Goal: Obtain resource: Download file/media

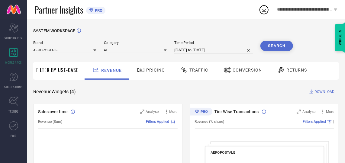
click at [62, 47] on div "Brand AEROPOSTALE" at bounding box center [64, 47] width 63 height 13
click at [60, 49] on input at bounding box center [64, 50] width 63 height 6
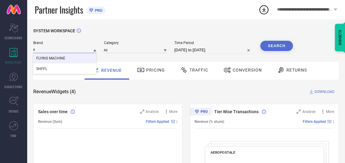
type input "fl"
click at [64, 57] on span "FLYING MACHINE" at bounding box center [50, 58] width 29 height 4
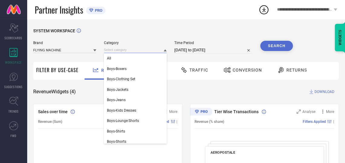
click at [109, 52] on input at bounding box center [135, 50] width 63 height 6
click at [108, 60] on span "All" at bounding box center [109, 58] width 4 height 4
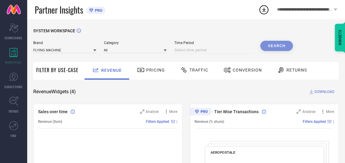
click at [216, 50] on input at bounding box center [213, 50] width 79 height 7
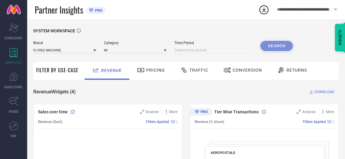
select select "7"
select select "2025"
select select "8"
select select "2025"
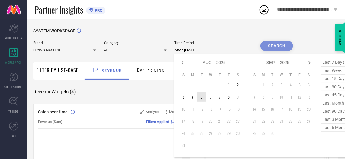
click at [200, 95] on td "5" at bounding box center [201, 96] width 9 height 9
type input "[DATE] to [DATE]"
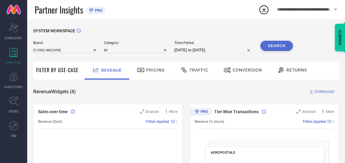
click at [278, 46] on button "Search" at bounding box center [276, 46] width 33 height 10
click at [238, 70] on span "Conversion" at bounding box center [247, 70] width 29 height 5
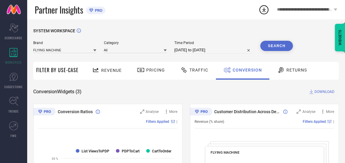
click at [321, 91] on span "DOWNLOAD" at bounding box center [324, 92] width 20 height 6
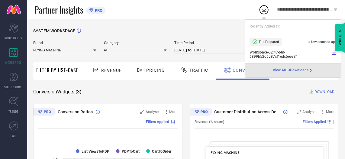
click at [227, 51] on input "[DATE] to [DATE]" at bounding box center [213, 50] width 79 height 7
select select "7"
select select "2025"
select select "8"
select select "2025"
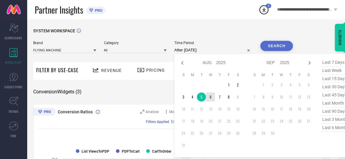
click at [212, 98] on td "6" at bounding box center [210, 96] width 9 height 9
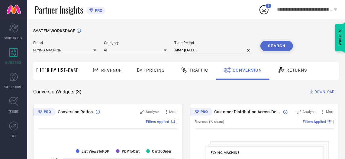
type input "[DATE] to [DATE]"
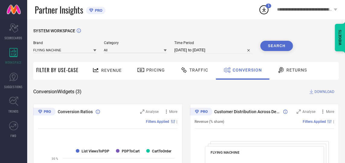
click at [280, 46] on button "Search" at bounding box center [276, 46] width 33 height 10
click at [319, 94] on span "DOWNLOAD" at bounding box center [324, 92] width 20 height 6
click at [201, 46] on div "Time Period [DATE] to [DATE]" at bounding box center [213, 47] width 79 height 13
click at [221, 52] on input at bounding box center [213, 50] width 79 height 7
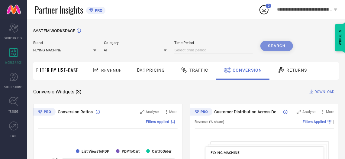
select select "7"
select select "2025"
select select "8"
select select "2025"
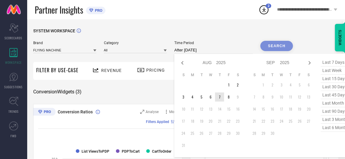
click at [220, 98] on td "7" at bounding box center [219, 96] width 9 height 9
type input "[DATE] to [DATE]"
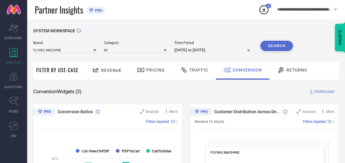
click at [281, 46] on button "Search" at bounding box center [276, 46] width 33 height 10
click at [322, 92] on span "DOWNLOAD" at bounding box center [324, 92] width 20 height 6
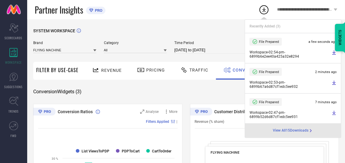
click at [202, 48] on input "[DATE] to [DATE]" at bounding box center [213, 50] width 79 height 7
select select "7"
select select "2025"
select select "8"
select select "2025"
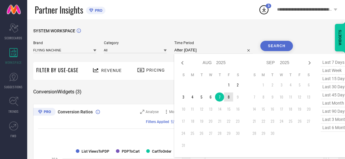
click at [226, 97] on td "8" at bounding box center [228, 96] width 9 height 9
type input "[DATE] to [DATE]"
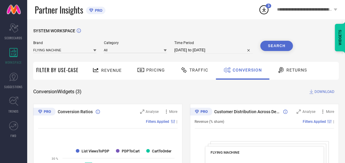
click at [270, 48] on button "Search" at bounding box center [276, 46] width 33 height 10
click at [326, 94] on span "DOWNLOAD" at bounding box center [324, 92] width 20 height 6
